Goal: Information Seeking & Learning: Understand process/instructions

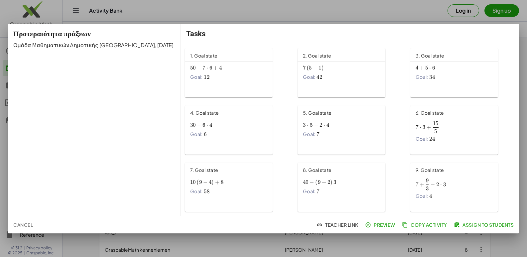
click at [199, 68] on span "−" at bounding box center [199, 68] width 4 height 7
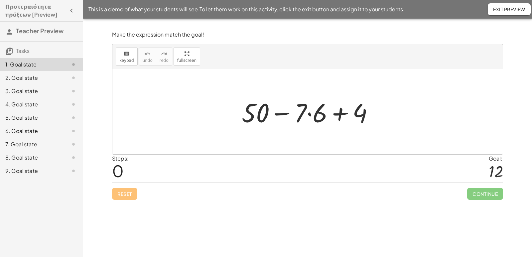
click at [310, 115] on div at bounding box center [310, 112] width 144 height 34
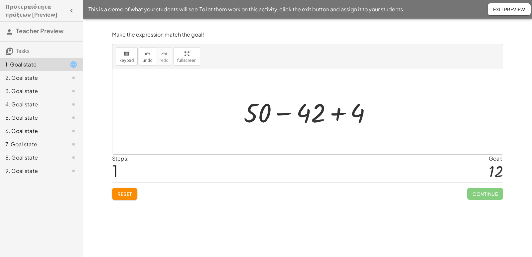
click at [311, 114] on div at bounding box center [309, 112] width 139 height 34
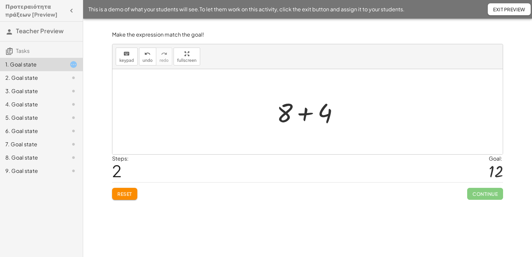
click at [312, 114] on div at bounding box center [310, 112] width 74 height 34
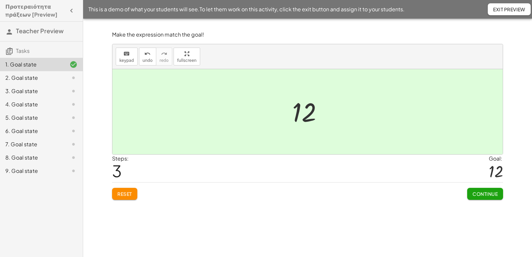
click at [324, 115] on div at bounding box center [310, 111] width 42 height 33
click at [312, 116] on div at bounding box center [310, 111] width 42 height 33
click at [286, 118] on div "+ 50 − · 7 · 6 + 4 + 50 − 42 + 4 + 8 + 4 12" at bounding box center [307, 112] width 51 height 36
click at [305, 113] on div at bounding box center [310, 111] width 42 height 33
click at [128, 194] on span "Reset" at bounding box center [124, 194] width 15 height 6
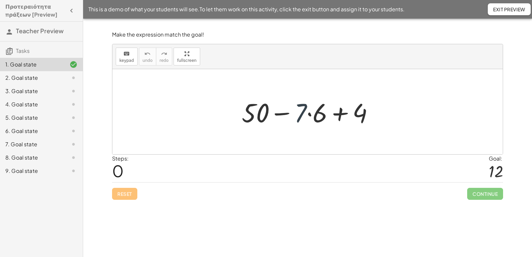
click at [297, 121] on div at bounding box center [310, 112] width 144 height 34
click at [311, 116] on div at bounding box center [310, 112] width 144 height 34
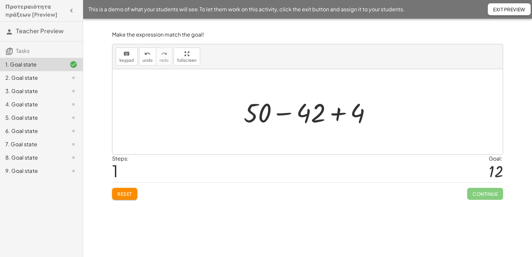
click at [281, 113] on div at bounding box center [309, 112] width 139 height 34
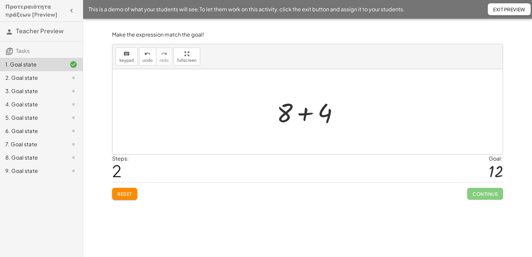
click at [304, 114] on div at bounding box center [310, 112] width 74 height 34
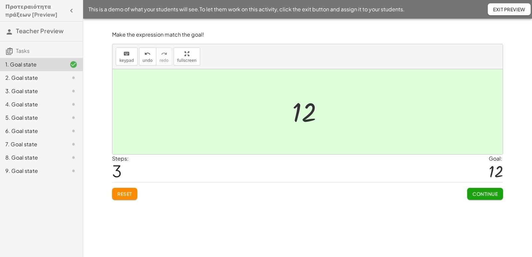
click at [483, 192] on span "Continue" at bounding box center [485, 194] width 25 height 6
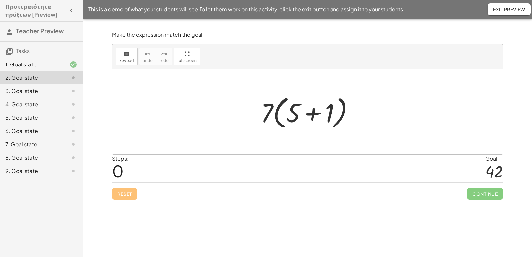
click at [312, 114] on div at bounding box center [309, 112] width 105 height 38
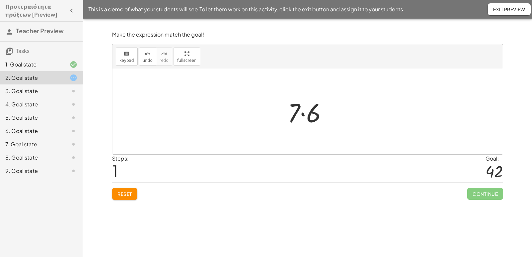
click at [305, 115] on div at bounding box center [310, 112] width 52 height 34
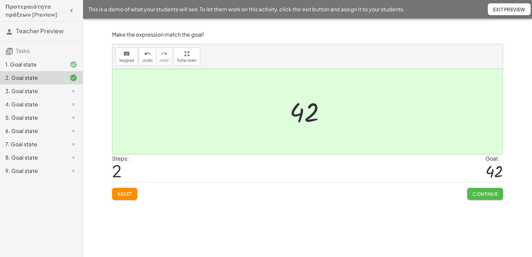
click at [496, 191] on span "Continue" at bounding box center [485, 194] width 25 height 6
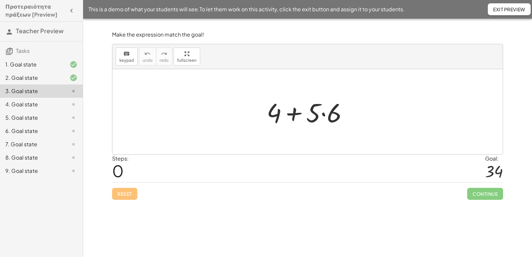
click at [323, 114] on div at bounding box center [309, 112] width 93 height 34
click at [298, 115] on div at bounding box center [310, 112] width 86 height 34
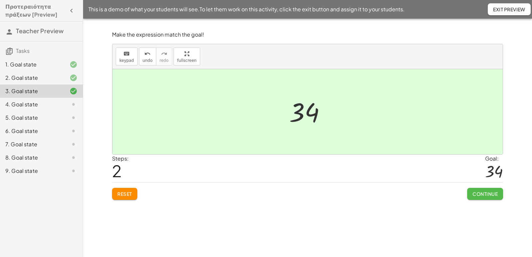
click at [483, 193] on span "Continue" at bounding box center [485, 194] width 25 height 6
